Goal: Task Accomplishment & Management: Use online tool/utility

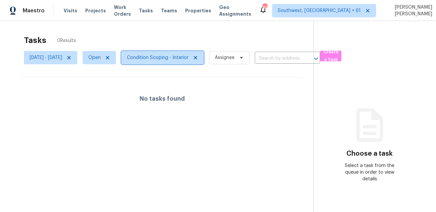
click at [176, 56] on span "Condition Scoping - Interior" at bounding box center [158, 57] width 62 height 7
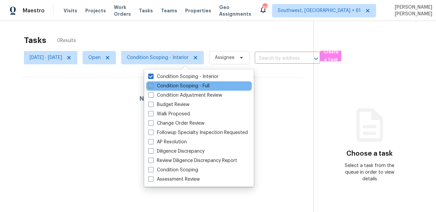
click at [177, 88] on label "Condition Scoping - Full" at bounding box center [178, 86] width 61 height 7
click at [153, 87] on input "Condition Scoping - Full" at bounding box center [150, 85] width 4 height 4
checkbox input "true"
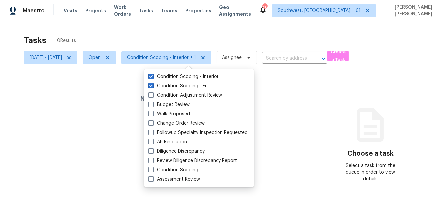
click at [173, 38] on div "Tasks 0 Results" at bounding box center [169, 40] width 291 height 17
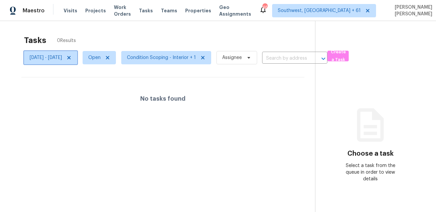
click at [71, 56] on icon at bounding box center [68, 57] width 3 height 3
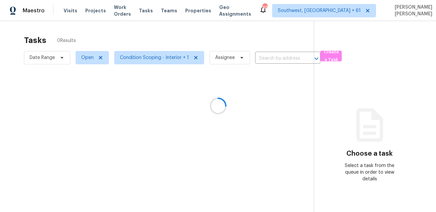
click at [135, 32] on div at bounding box center [218, 106] width 436 height 212
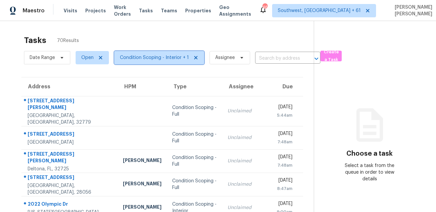
click at [134, 54] on span "Condition Scoping - Interior + 1" at bounding box center [154, 57] width 69 height 7
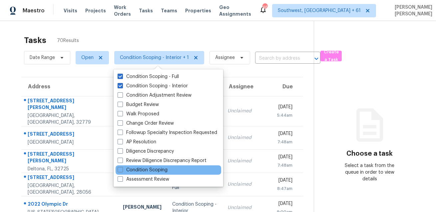
click at [126, 166] on div "Condition Scoping" at bounding box center [169, 169] width 106 height 9
click at [124, 170] on label "Condition Scoping" at bounding box center [143, 170] width 50 height 7
click at [122, 170] on input "Condition Scoping" at bounding box center [120, 169] width 4 height 4
checkbox input "true"
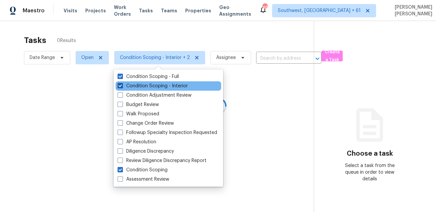
click at [148, 85] on label "Condition Scoping - Interior" at bounding box center [153, 86] width 70 height 7
click at [122, 85] on input "Condition Scoping - Interior" at bounding box center [120, 85] width 4 height 4
checkbox input "false"
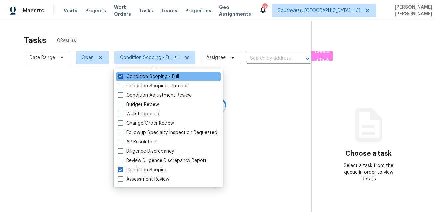
click at [152, 75] on label "Condition Scoping - Full" at bounding box center [148, 76] width 61 height 7
click at [122, 75] on input "Condition Scoping - Full" at bounding box center [120, 75] width 4 height 4
checkbox input "false"
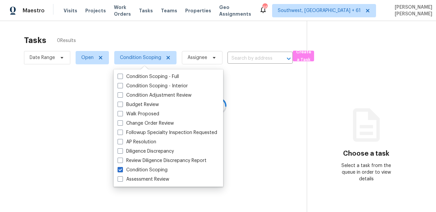
click at [161, 40] on div at bounding box center [218, 106] width 436 height 212
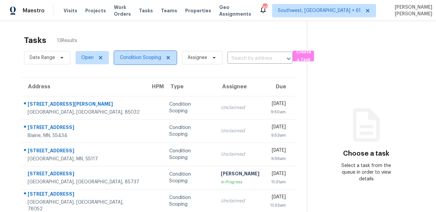
click at [139, 58] on span "Condition Scoping" at bounding box center [140, 57] width 41 height 7
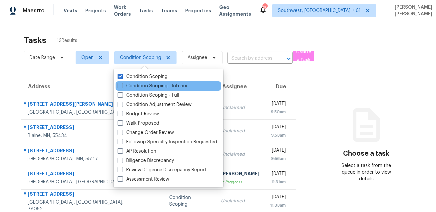
click at [132, 81] on div "Condition Scoping - Interior" at bounding box center [169, 85] width 106 height 9
click at [131, 85] on label "Condition Scoping - Interior" at bounding box center [153, 86] width 70 height 7
click at [122, 85] on input "Condition Scoping - Interior" at bounding box center [120, 85] width 4 height 4
checkbox input "true"
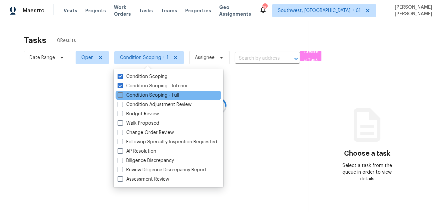
click at [128, 94] on label "Condition Scoping - Full" at bounding box center [148, 95] width 61 height 7
click at [122, 94] on input "Condition Scoping - Full" at bounding box center [120, 94] width 4 height 4
checkbox input "true"
